Goal: Navigation & Orientation: Find specific page/section

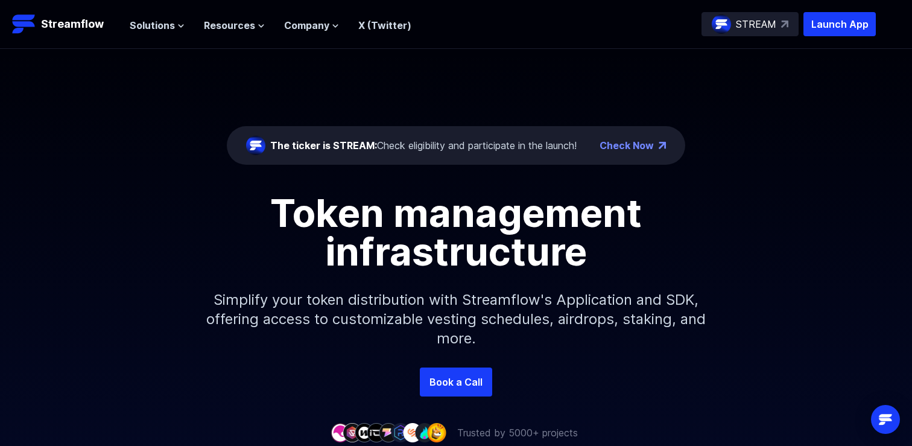
click at [533, 142] on div "The ticker is STREAM: Check eligibility and participate in the launch!" at bounding box center [423, 145] width 306 height 14
click at [522, 151] on div "The ticker is STREAM: Check eligibility and participate in the launch!" at bounding box center [423, 145] width 306 height 14
click at [514, 143] on div "The ticker is STREAM: Check eligibility and participate in the launch!" at bounding box center [423, 145] width 306 height 14
click at [81, 21] on p "Streamflow" at bounding box center [72, 24] width 63 height 17
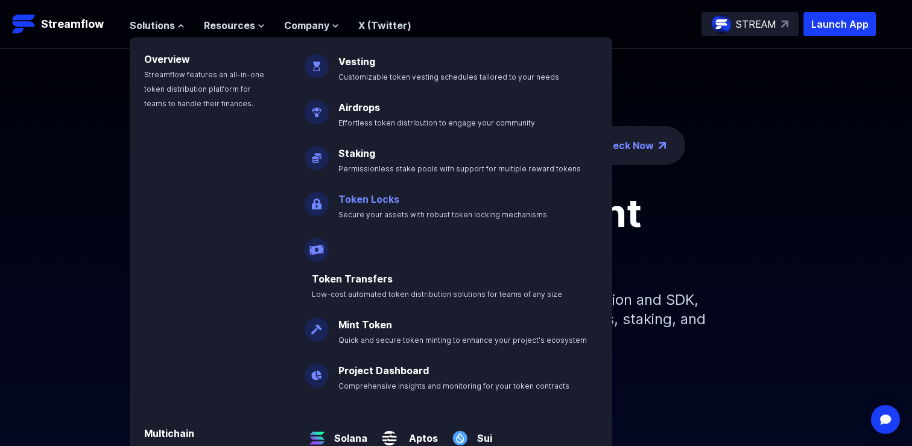
click at [372, 194] on link "Token Locks" at bounding box center [368, 199] width 61 height 12
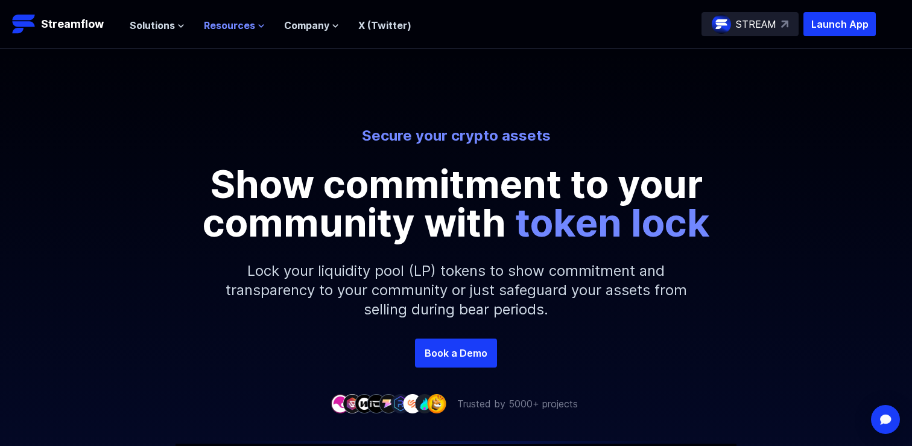
click at [233, 31] on span "Resources" at bounding box center [229, 25] width 51 height 14
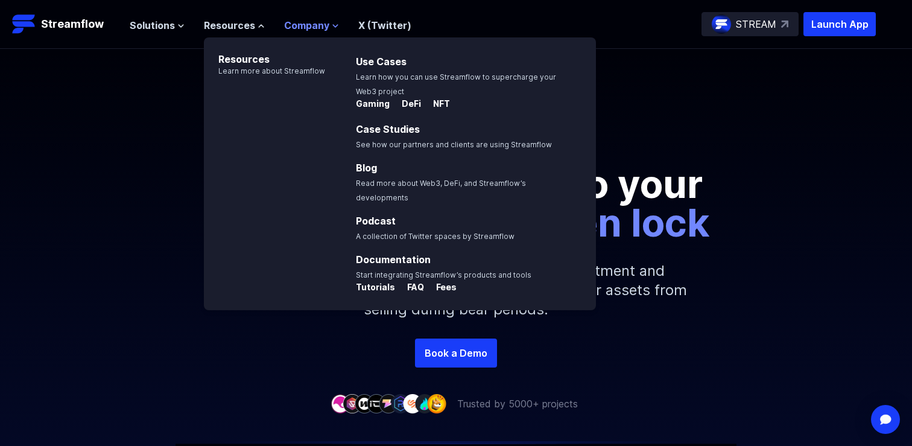
click at [298, 27] on span "Company" at bounding box center [306, 25] width 45 height 14
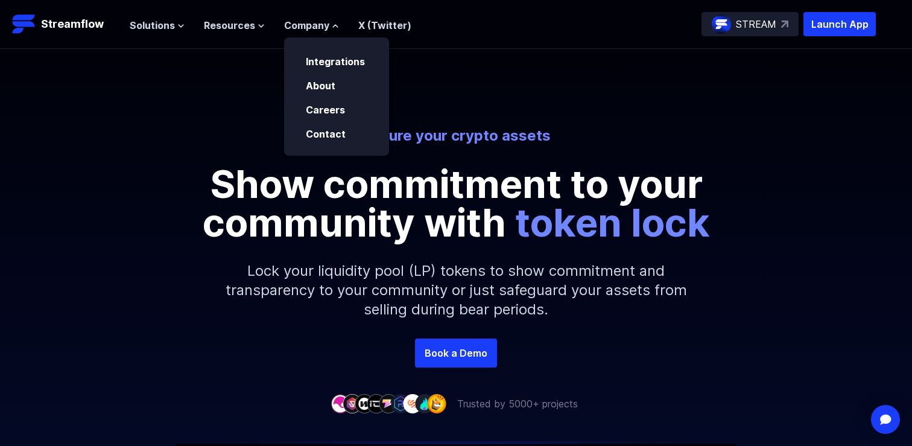
click at [364, 28] on link "X (Twitter)" at bounding box center [384, 25] width 53 height 12
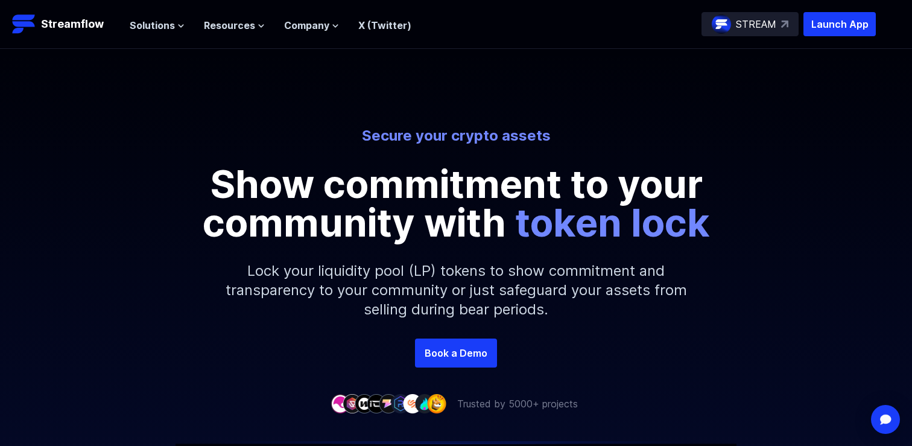
click at [762, 25] on p "STREAM" at bounding box center [756, 24] width 40 height 14
